Goal: Task Accomplishment & Management: Complete application form

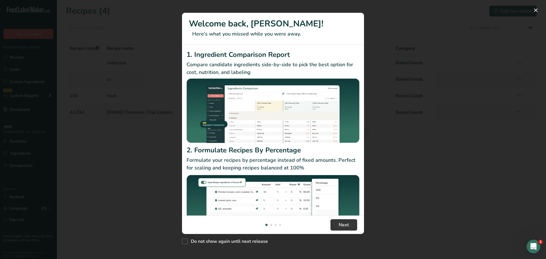
click at [158, 119] on div "New Features" at bounding box center [273, 129] width 546 height 259
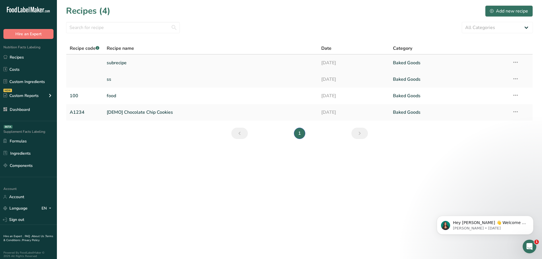
click at [121, 63] on link "subrecipe" at bounding box center [211, 63] width 208 height 12
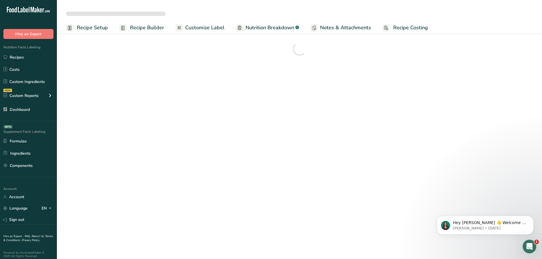
click at [84, 24] on span "Recipe Setup" at bounding box center [92, 28] width 31 height 8
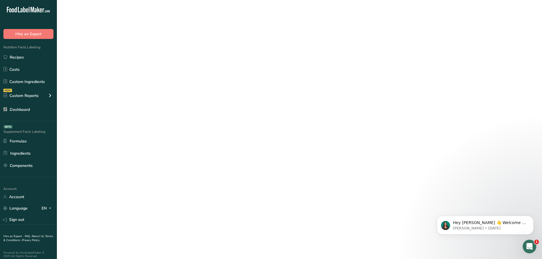
select select
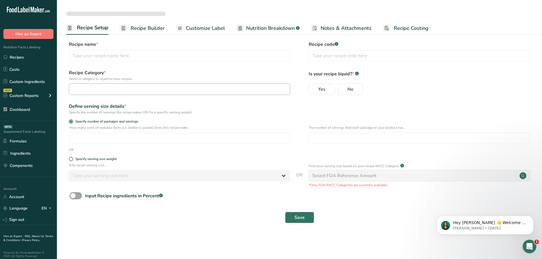
type input "subrecipe"
radio input "true"
type input "1"
select select "0"
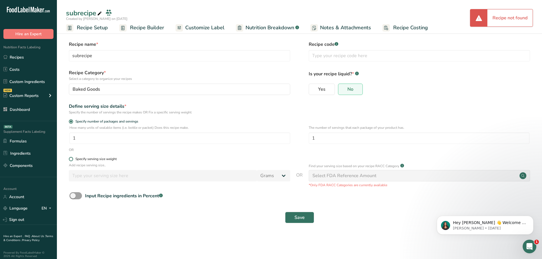
click at [85, 157] on div "Specify serving size weight" at bounding box center [95, 159] width 41 height 4
click at [73, 157] on input "Specify serving size weight" at bounding box center [71, 159] width 4 height 4
radio input "true"
radio input "false"
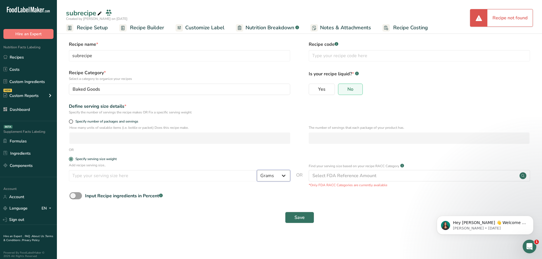
click at [274, 173] on select "Grams kg mg mcg lb oz l mL fl oz tbsp tsp cup qt gallon" at bounding box center [273, 175] width 33 height 11
click at [240, 192] on div "Input Recipe ingredients in Percent .a-a{fill:#347362;}.b-a{fill:#fff;}" at bounding box center [299, 198] width 467 height 12
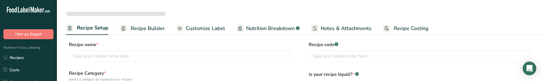
select select
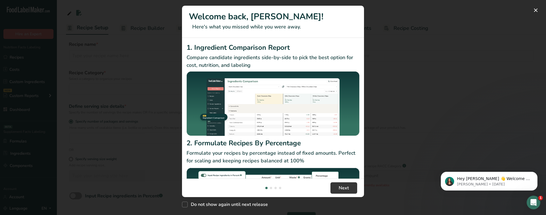
drag, startPoint x: 405, startPoint y: 101, endPoint x: 367, endPoint y: 96, distance: 37.9
click at [405, 80] on div "New Features" at bounding box center [273, 107] width 546 height 215
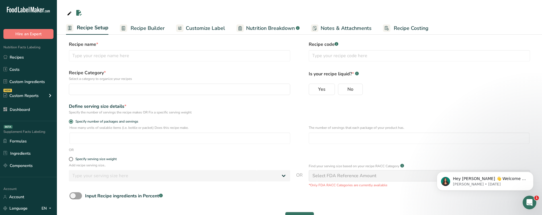
click at [108, 80] on form "Recipe name * Recipe code .a-a{fill:#347362;}.b-a{fill:#fff;} Recipe Category *…" at bounding box center [299, 134] width 467 height 186
click at [113, 80] on div "Specify serving size weight" at bounding box center [95, 159] width 41 height 4
click at [73, 80] on input "Specify serving size weight" at bounding box center [71, 159] width 4 height 4
radio input "true"
radio input "false"
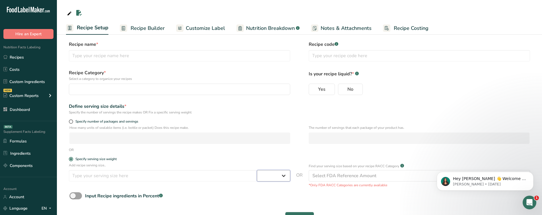
click at [266, 80] on select "Grams kg mg mcg lb oz l mL fl oz tbsp tsp cup qt gallon" at bounding box center [273, 175] width 33 height 11
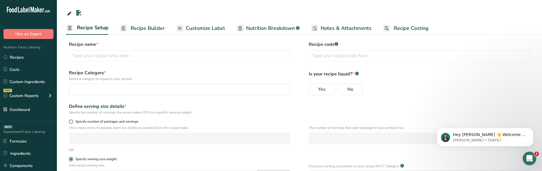
select select
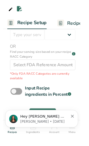
scroll to position [214, 0]
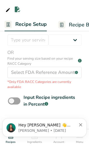
select select
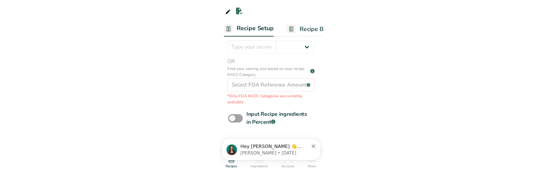
scroll to position [65, 0]
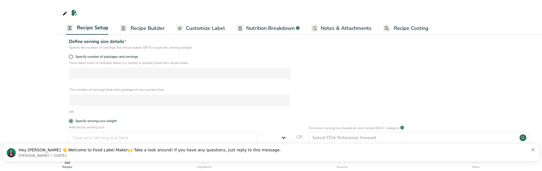
select select
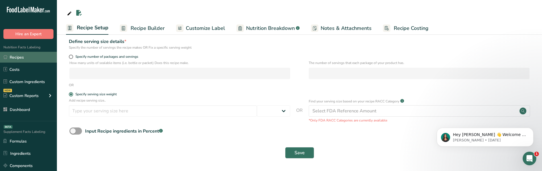
scroll to position [0, 0]
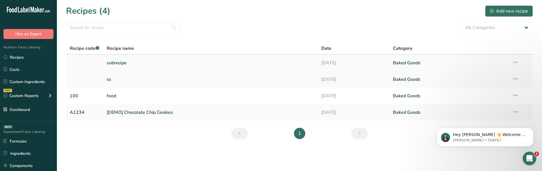
click at [518, 65] on icon at bounding box center [515, 62] width 7 height 10
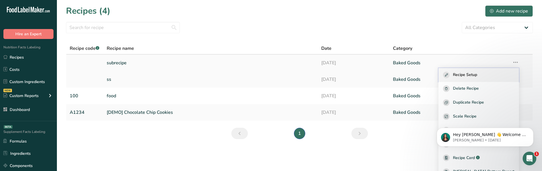
click at [472, 79] on button "Recipe Setup" at bounding box center [478, 75] width 81 height 14
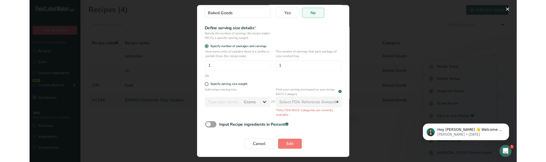
scroll to position [63, 0]
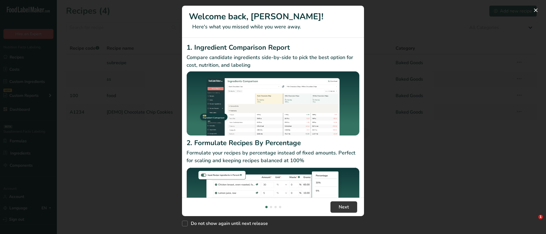
click at [400, 88] on div "New Features" at bounding box center [273, 117] width 546 height 234
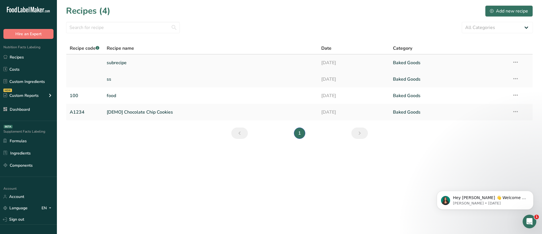
click at [518, 64] on icon at bounding box center [515, 62] width 7 height 10
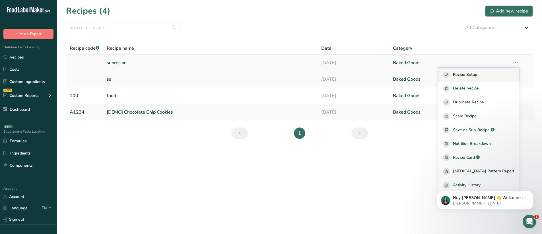
click at [475, 81] on button "Recipe Setup" at bounding box center [478, 75] width 81 height 14
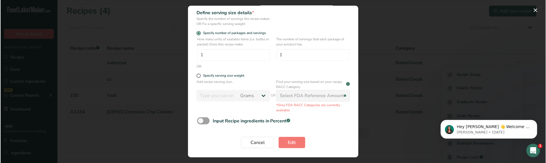
scroll to position [75, 0]
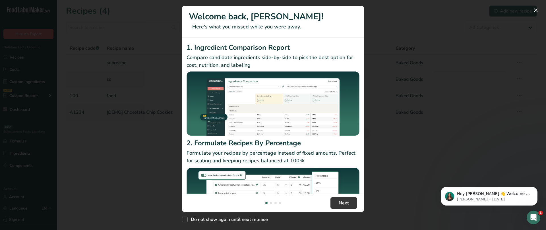
click at [443, 112] on div "New Features" at bounding box center [273, 115] width 546 height 230
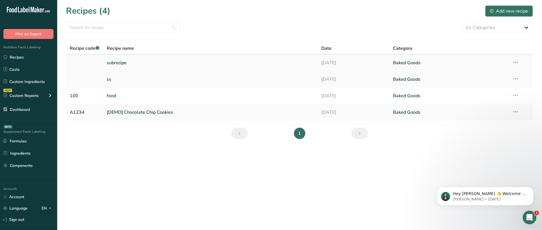
click at [517, 60] on icon at bounding box center [515, 62] width 7 height 10
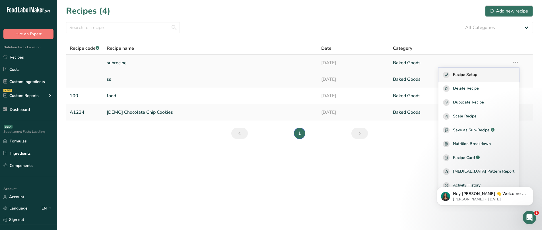
click at [477, 75] on span "Recipe Setup" at bounding box center [465, 75] width 24 height 7
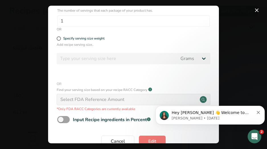
scroll to position [181, 0]
